Goal: Find specific page/section: Find specific page/section

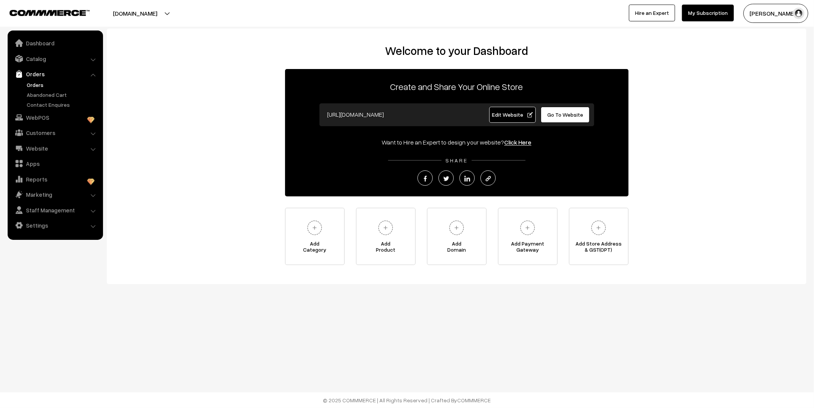
click at [40, 86] on link "Orders" at bounding box center [63, 85] width 76 height 8
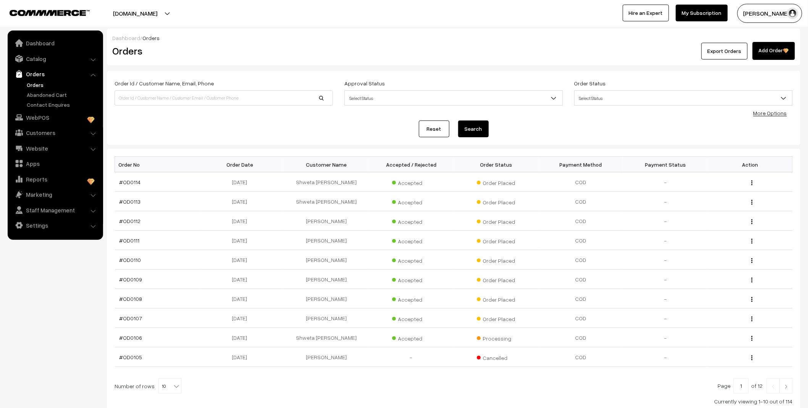
click at [43, 95] on link "Abandoned Cart" at bounding box center [63, 95] width 76 height 8
